Goal: Task Accomplishment & Management: Use online tool/utility

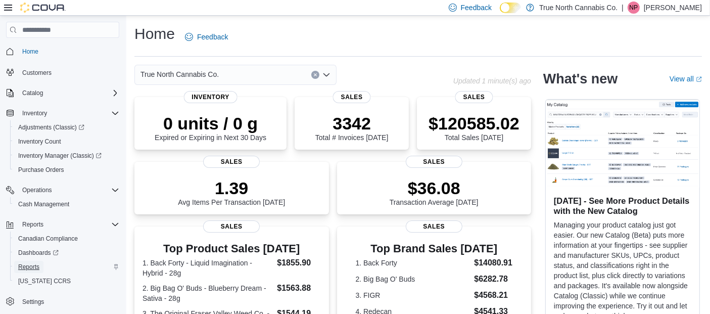
click at [26, 263] on span "Reports" at bounding box center [28, 267] width 21 height 8
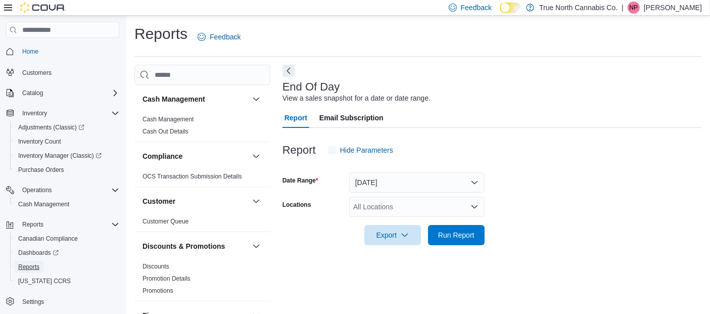
scroll to position [14, 0]
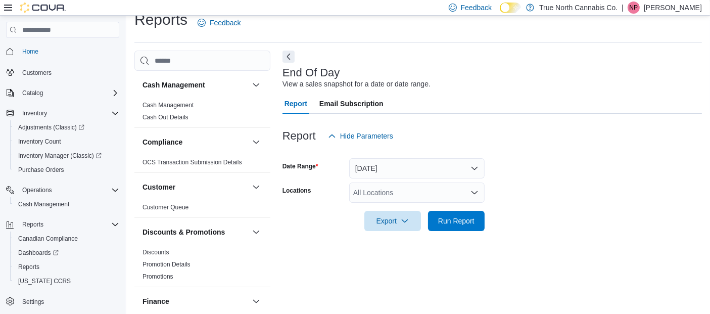
click at [395, 197] on div "All Locations" at bounding box center [416, 192] width 135 height 20
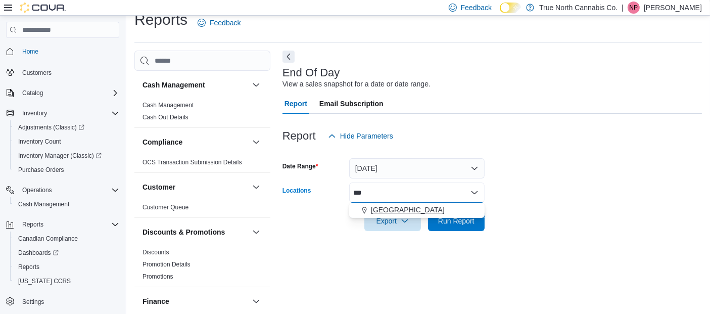
type input "***"
click at [382, 206] on span "[GEOGRAPHIC_DATA]" at bounding box center [408, 210] width 74 height 10
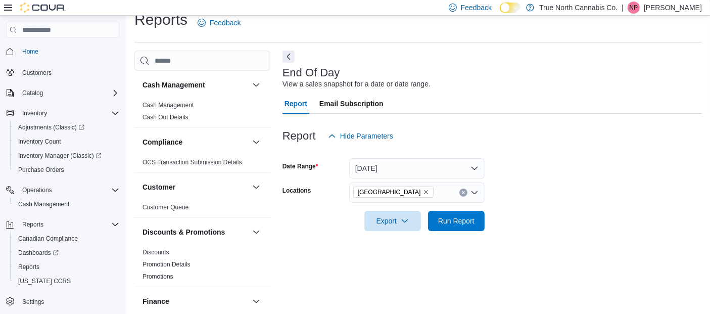
click at [636, 181] on form "Date Range [DATE] Locations [GEOGRAPHIC_DATA] Export Run Report" at bounding box center [493, 188] width 420 height 85
click at [443, 219] on span "Run Report" at bounding box center [456, 220] width 36 height 10
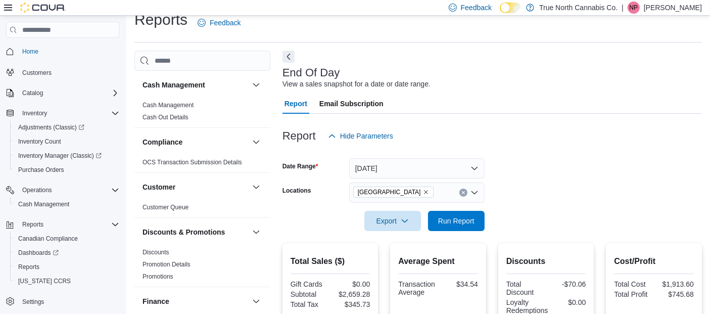
scroll to position [276, 0]
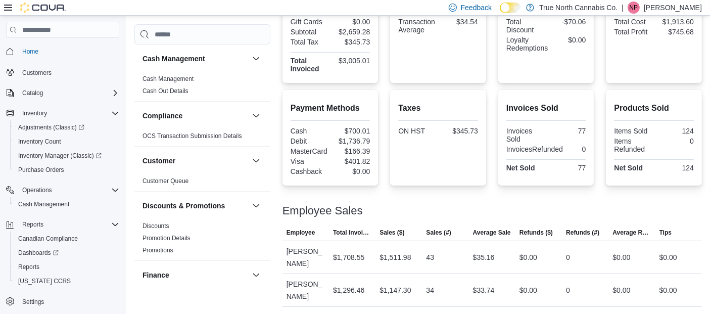
click at [436, 202] on div at bounding box center [493, 199] width 420 height 12
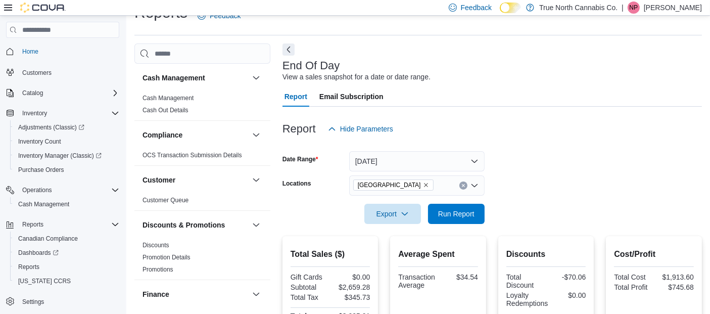
scroll to position [0, 0]
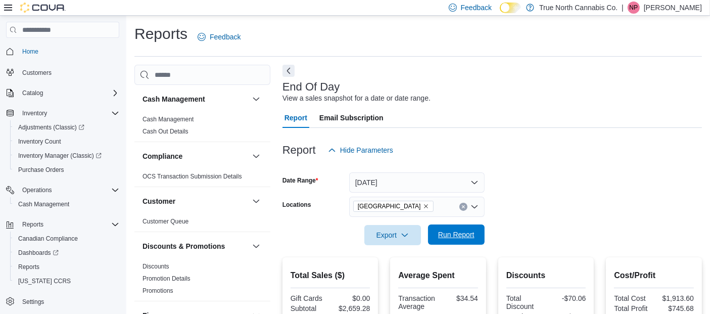
click at [459, 234] on span "Run Report" at bounding box center [456, 234] width 36 height 10
